Goal: Information Seeking & Learning: Learn about a topic

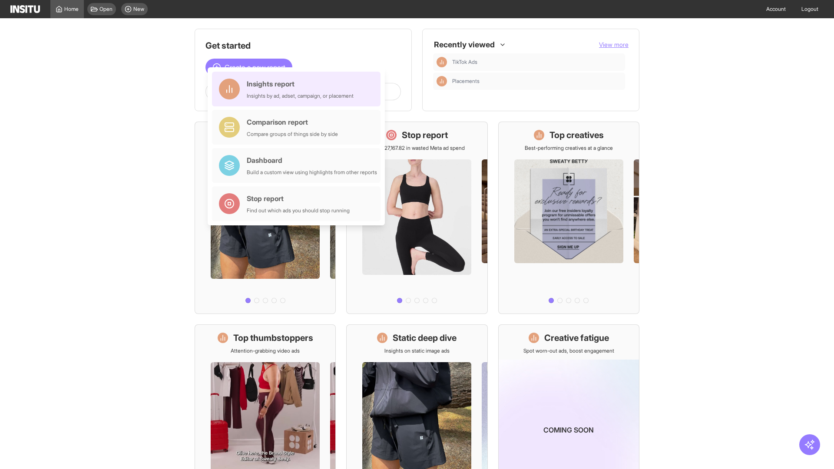
click at [299, 89] on div "Insights report Insights by ad, adset, campaign, or placement" at bounding box center [300, 89] width 107 height 21
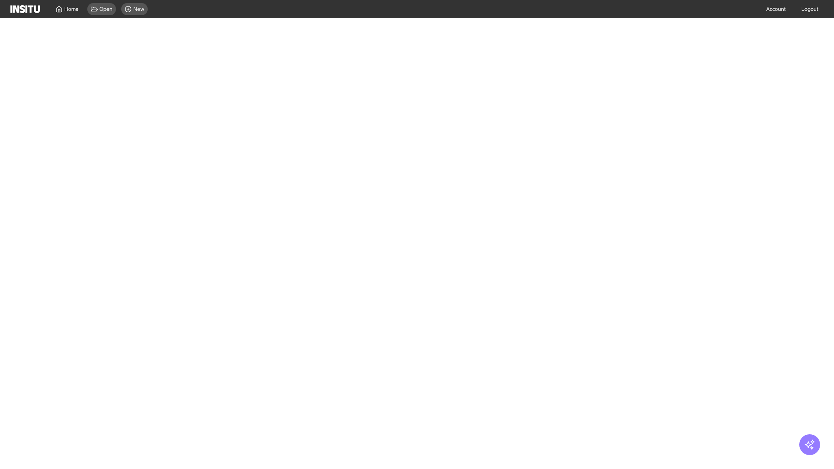
select select "**"
